Goal: Task Accomplishment & Management: Manage account settings

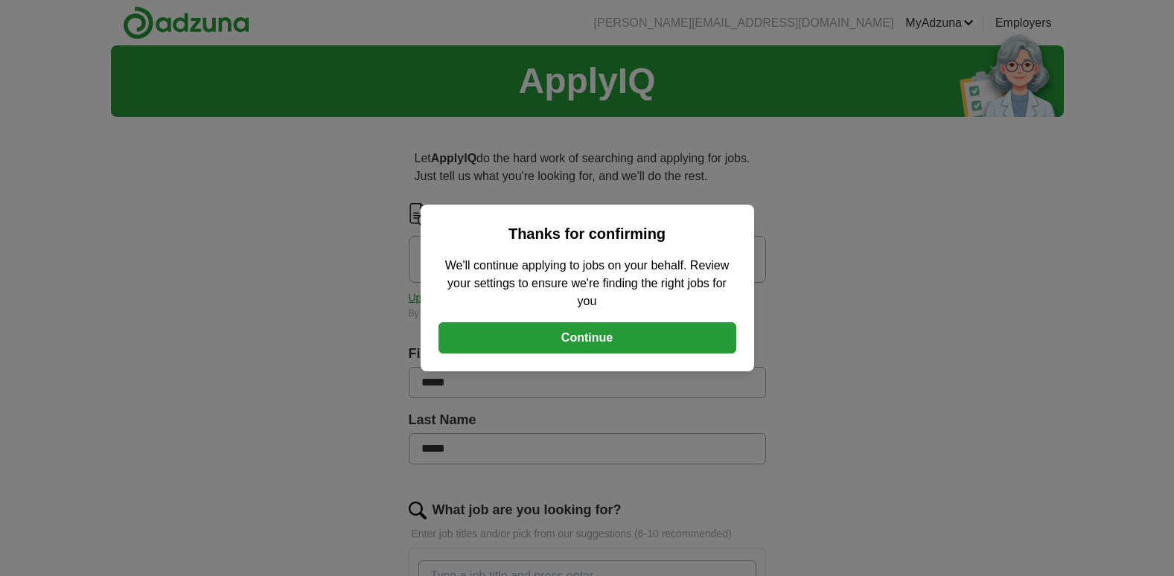
click at [611, 330] on button "Continue" at bounding box center [587, 337] width 298 height 31
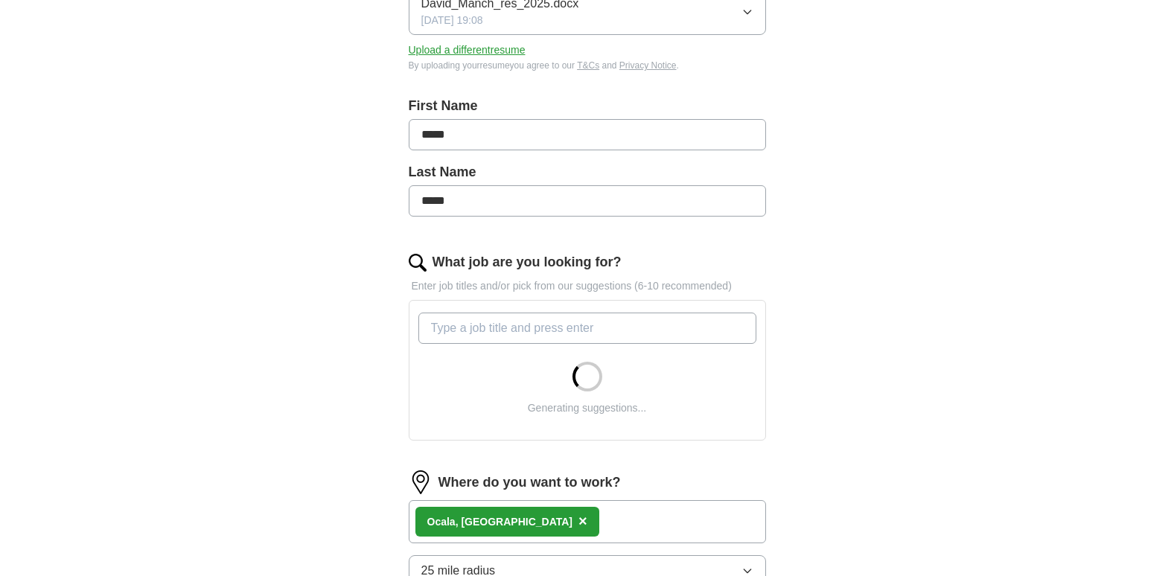
scroll to position [372, 0]
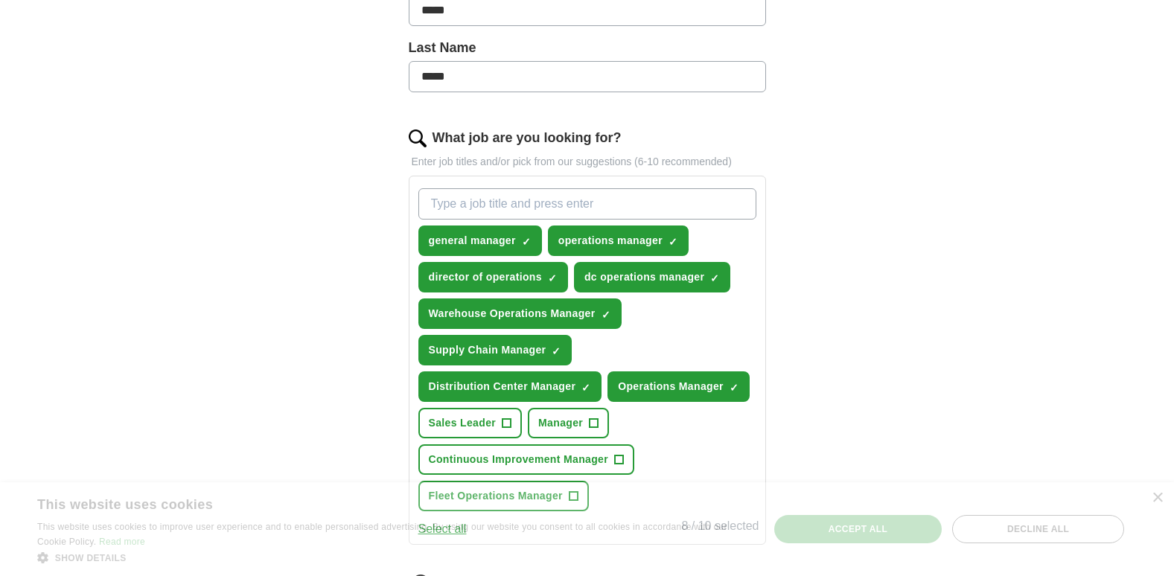
click at [527, 396] on button "Distribution Center Manager ✓ ×" at bounding box center [510, 386] width 184 height 31
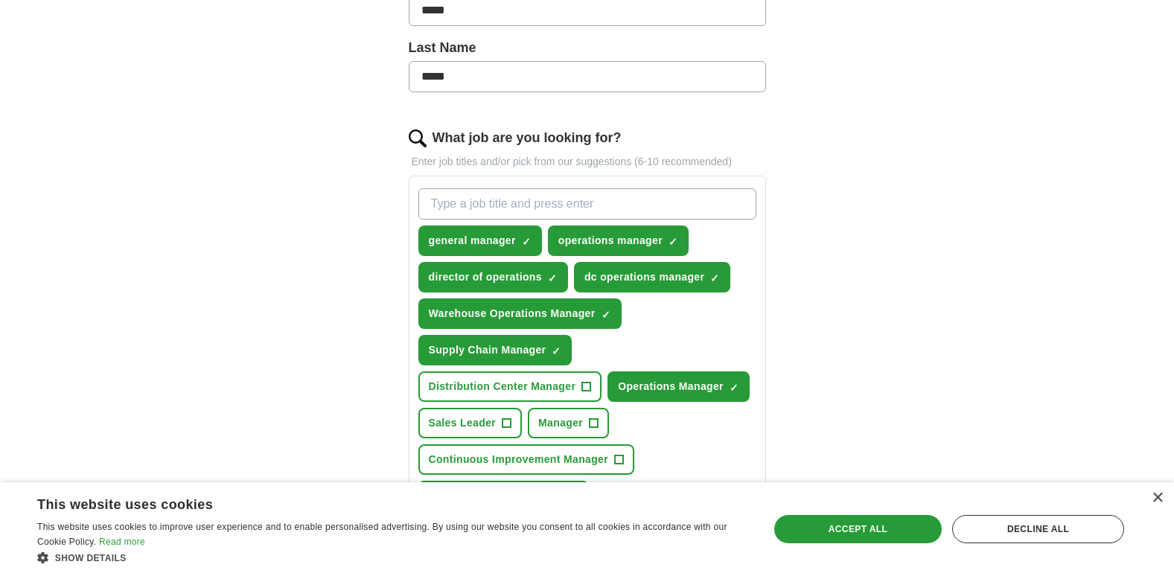
click at [847, 185] on div "ApplyIQ Let ApplyIQ do the hard work of searching and applying for jobs. Just t…" at bounding box center [587, 290] width 953 height 1235
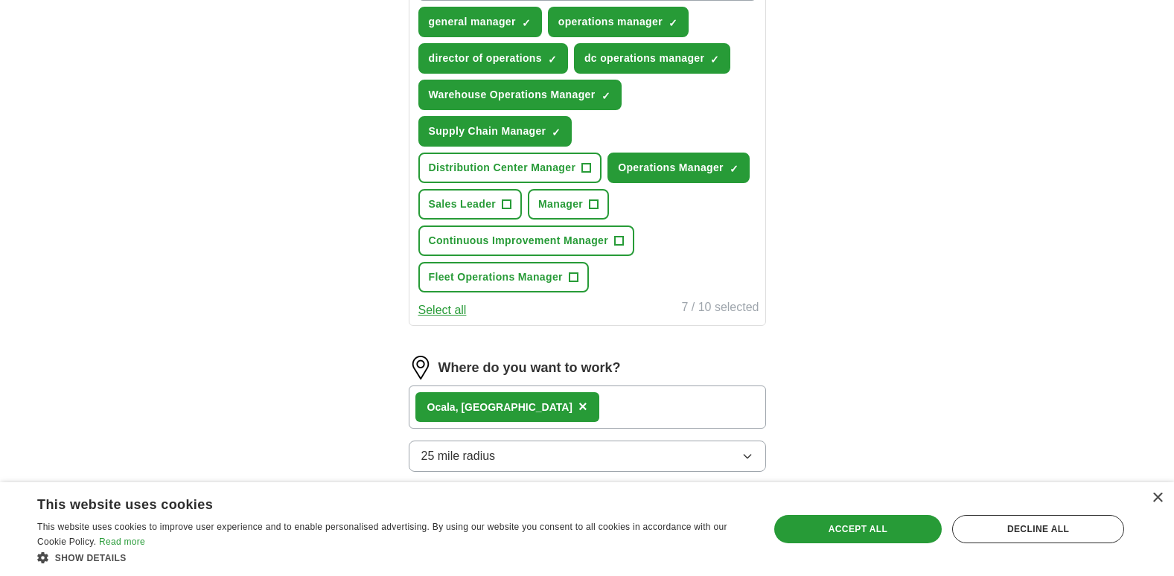
scroll to position [620, 0]
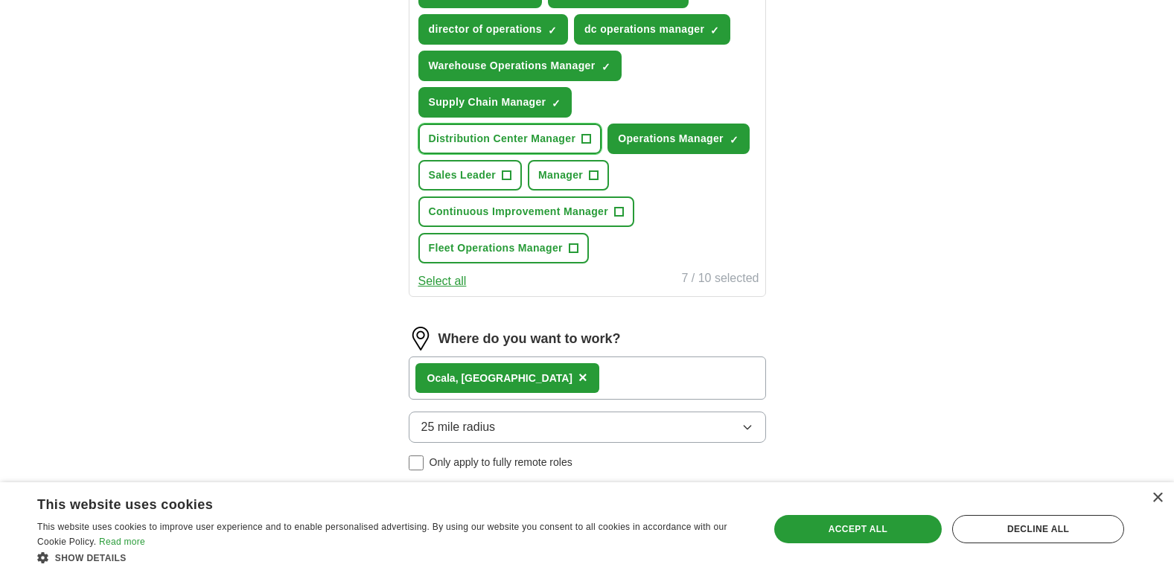
click at [592, 137] on button "Distribution Center Manager +" at bounding box center [510, 139] width 184 height 31
click at [559, 380] on div "Ocala, [GEOGRAPHIC_DATA] ×" at bounding box center [587, 377] width 357 height 43
click at [529, 379] on div "Ocala, [GEOGRAPHIC_DATA] ×" at bounding box center [587, 377] width 357 height 43
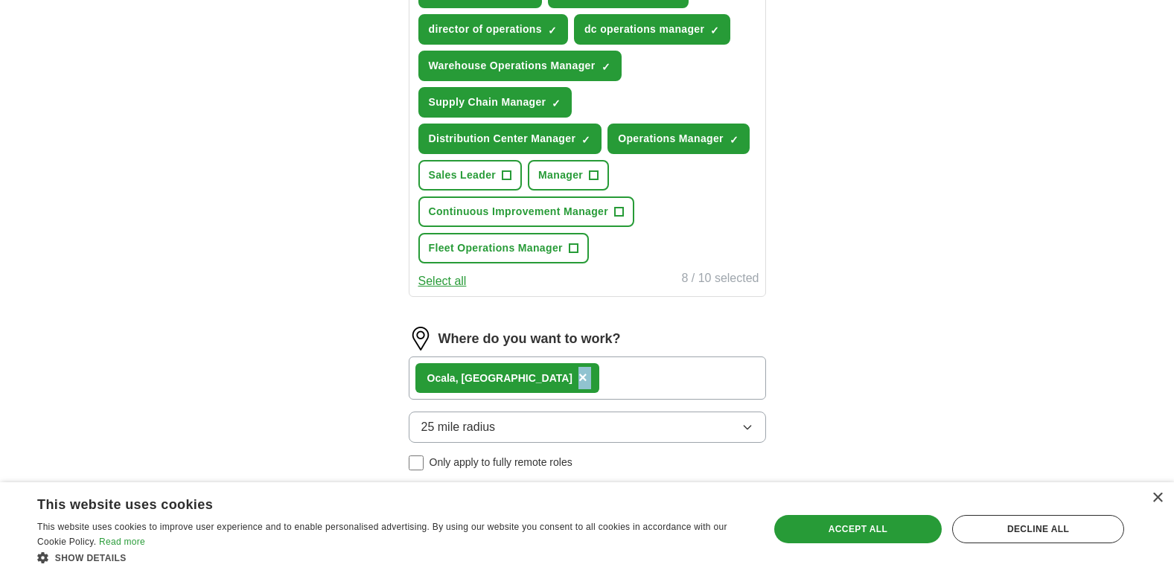
click at [529, 379] on div "Ocala, [GEOGRAPHIC_DATA] ×" at bounding box center [587, 377] width 357 height 43
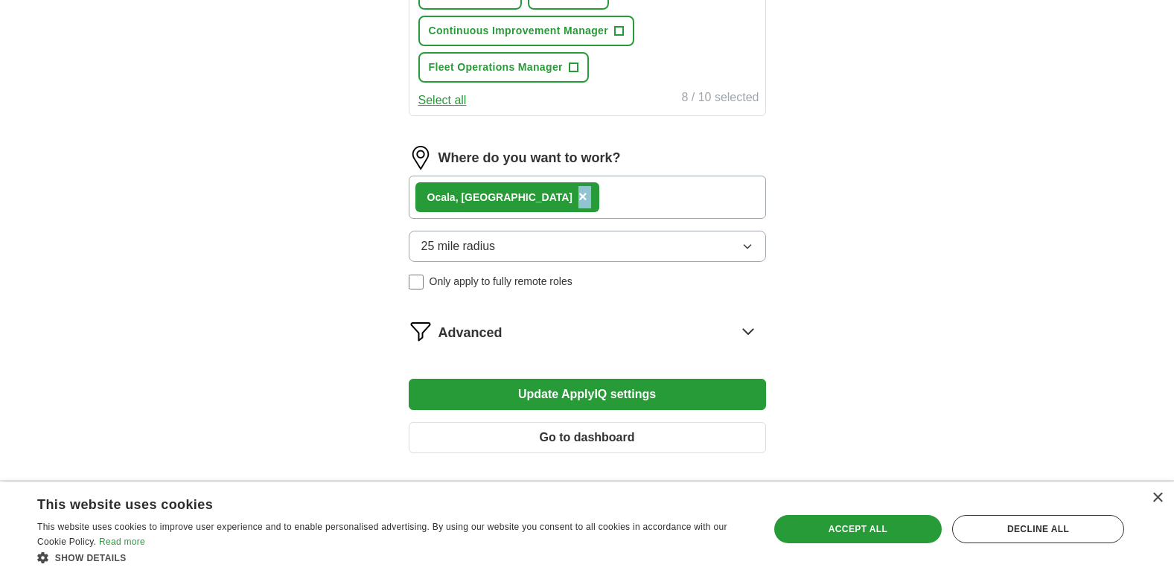
scroll to position [855, 0]
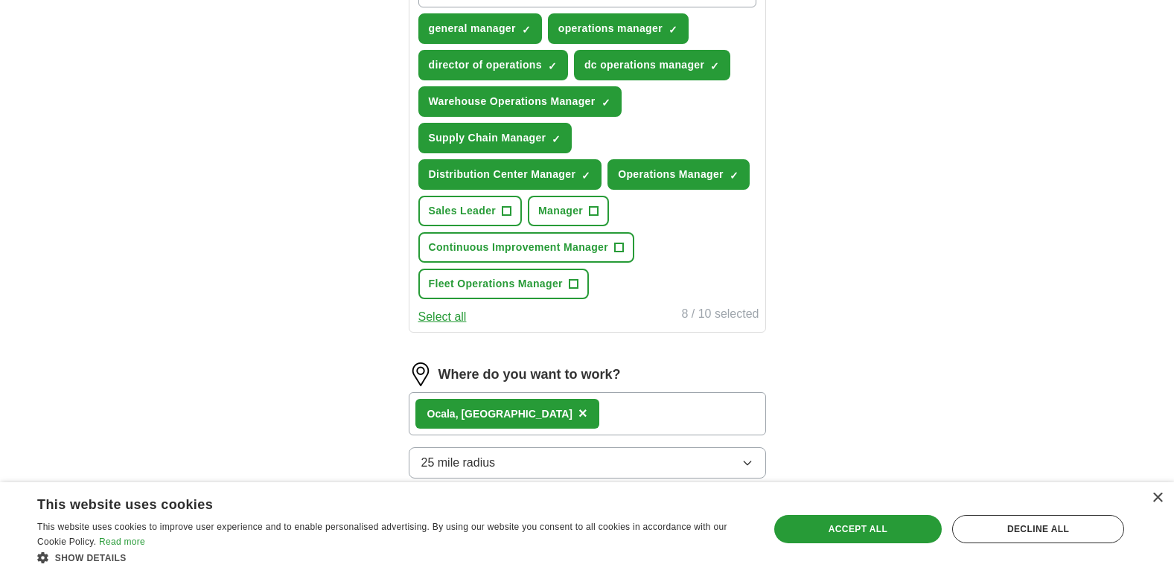
scroll to position [620, 0]
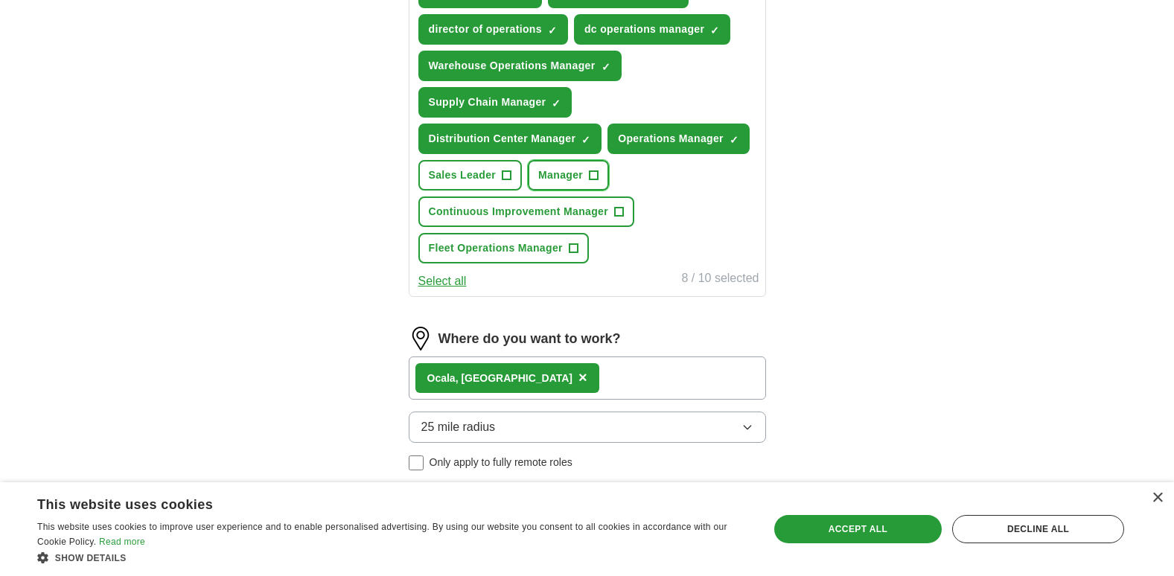
click at [592, 171] on span "+" at bounding box center [593, 176] width 9 height 12
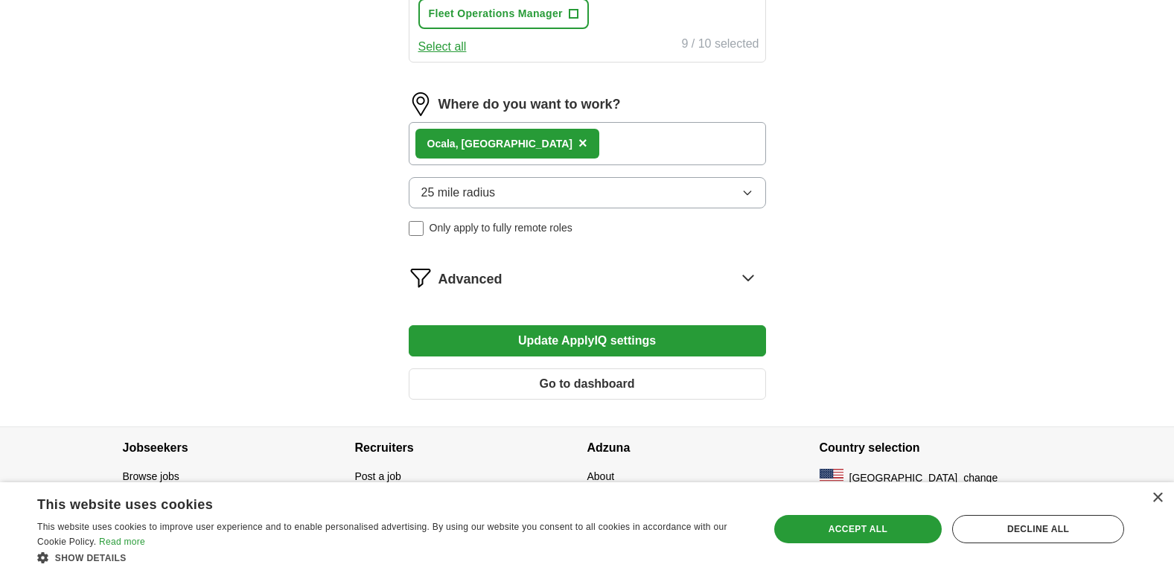
scroll to position [855, 0]
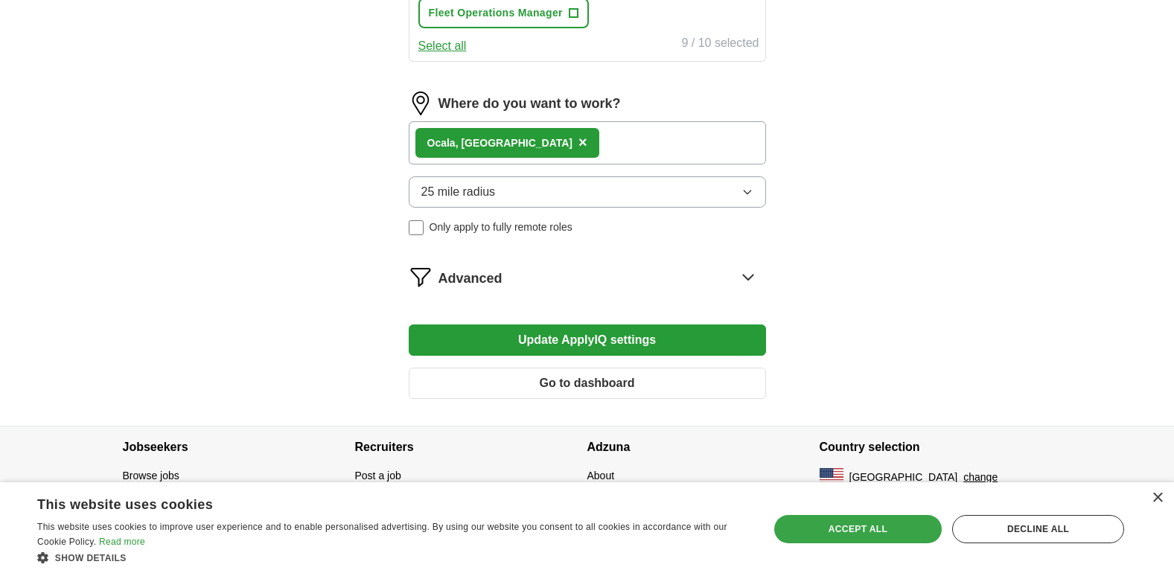
click at [832, 519] on div "Accept all" at bounding box center [857, 529] width 167 height 28
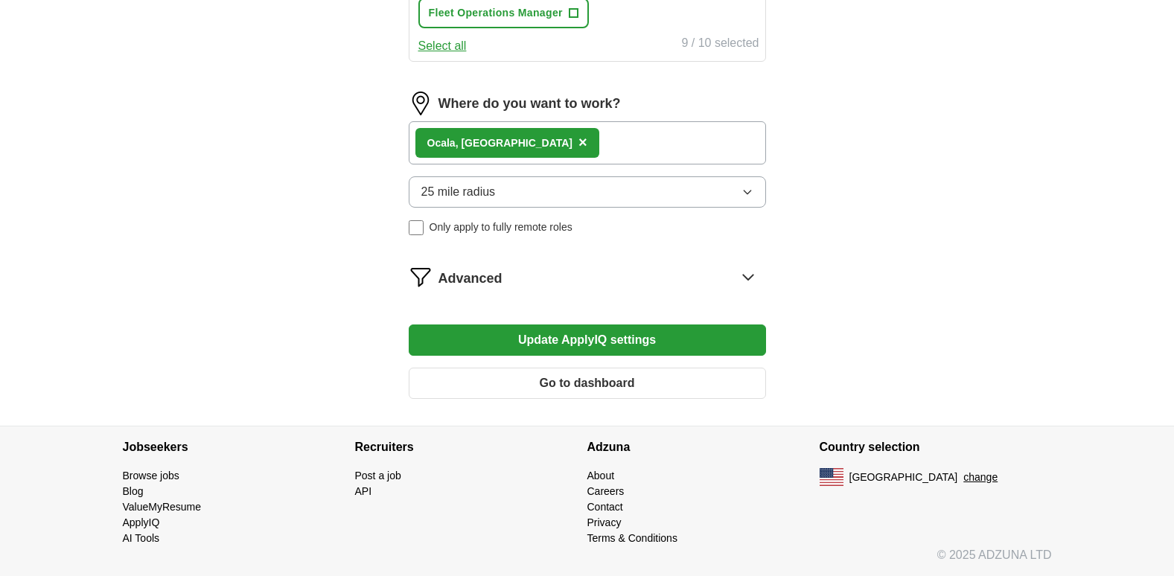
click at [587, 329] on button "Update ApplyIQ settings" at bounding box center [587, 339] width 357 height 31
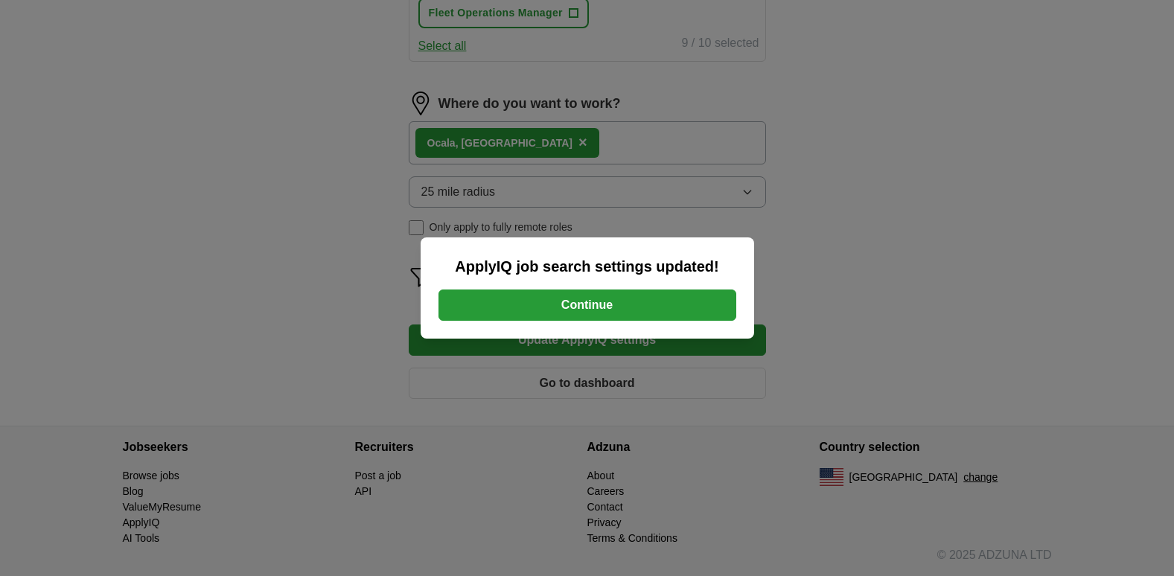
click at [563, 301] on button "Continue" at bounding box center [587, 305] width 298 height 31
